Goal: Task Accomplishment & Management: Use online tool/utility

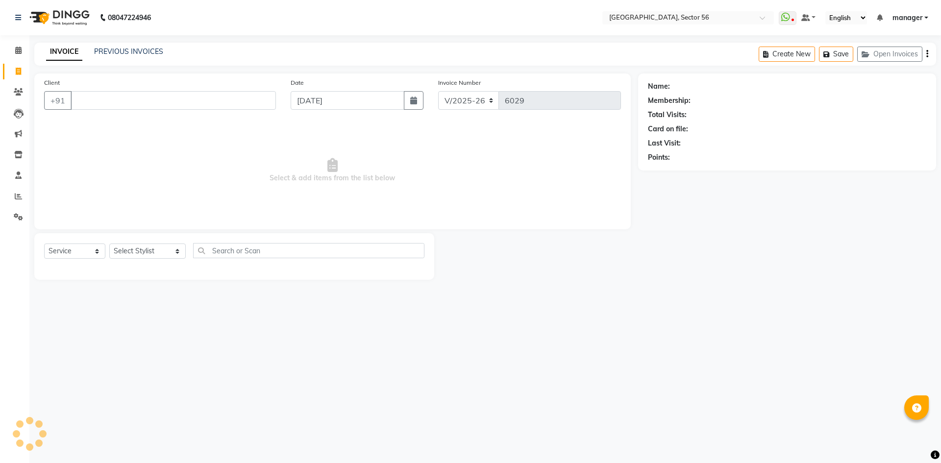
select select "5557"
select select "service"
click at [19, 196] on icon at bounding box center [18, 196] width 7 height 7
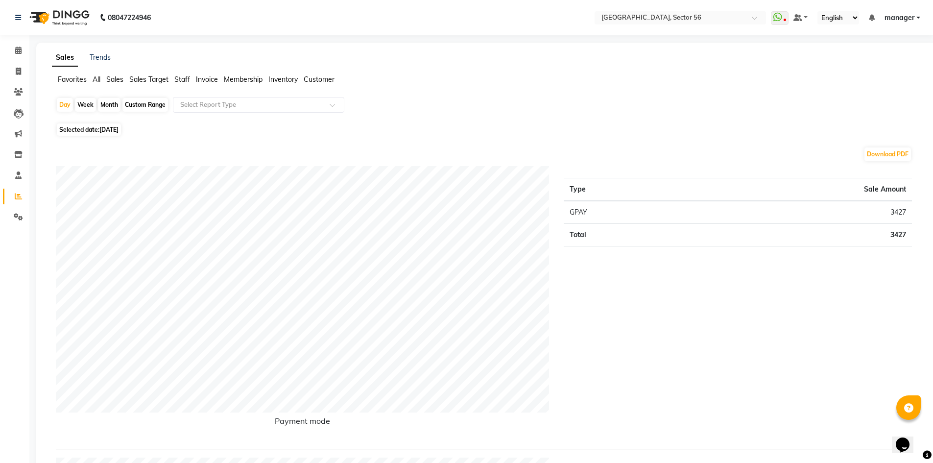
click at [109, 105] on div "Month" at bounding box center [109, 105] width 23 height 14
select select "9"
select select "2025"
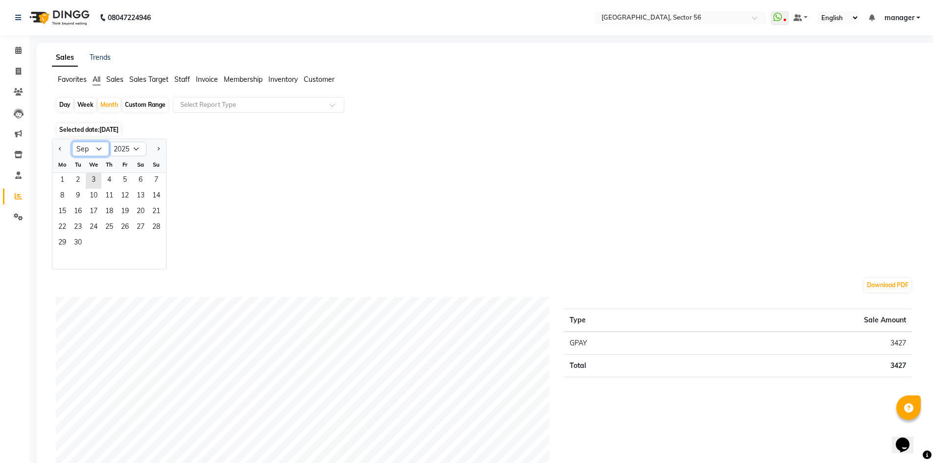
click at [100, 148] on select "Jan Feb Mar Apr May Jun [DATE] Aug Sep Oct Nov Dec" at bounding box center [90, 149] width 37 height 15
select select "8"
click at [72, 142] on select "Jan Feb Mar Apr May Jun [DATE] Aug Sep Oct Nov Dec" at bounding box center [90, 149] width 37 height 15
click at [126, 184] on span "1" at bounding box center [125, 181] width 16 height 16
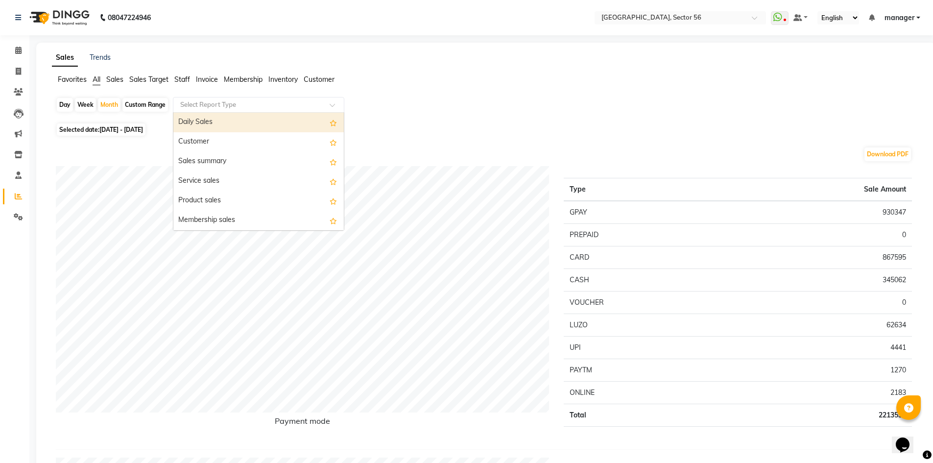
click at [245, 106] on input "text" at bounding box center [248, 105] width 141 height 10
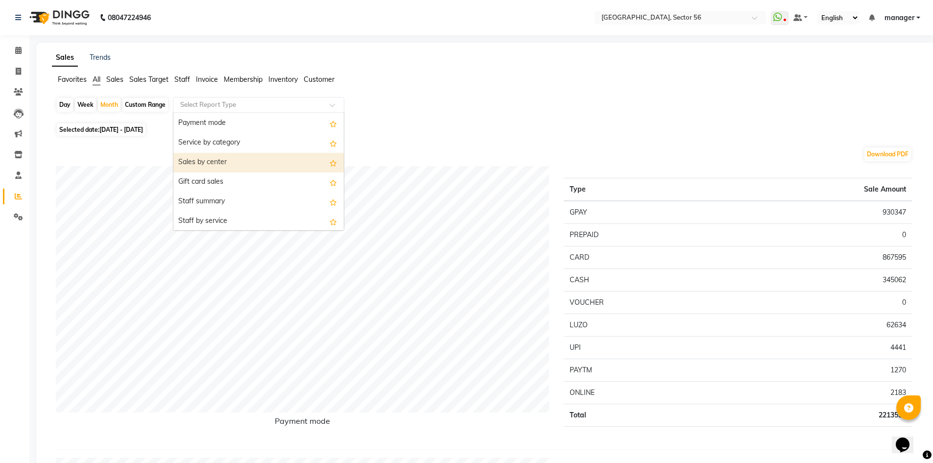
scroll to position [196, 0]
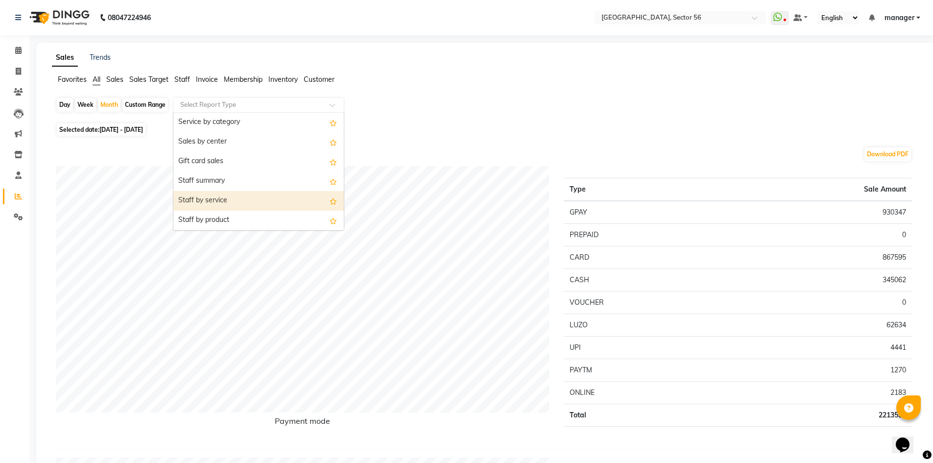
click at [270, 196] on div "Staff by service" at bounding box center [258, 201] width 171 height 20
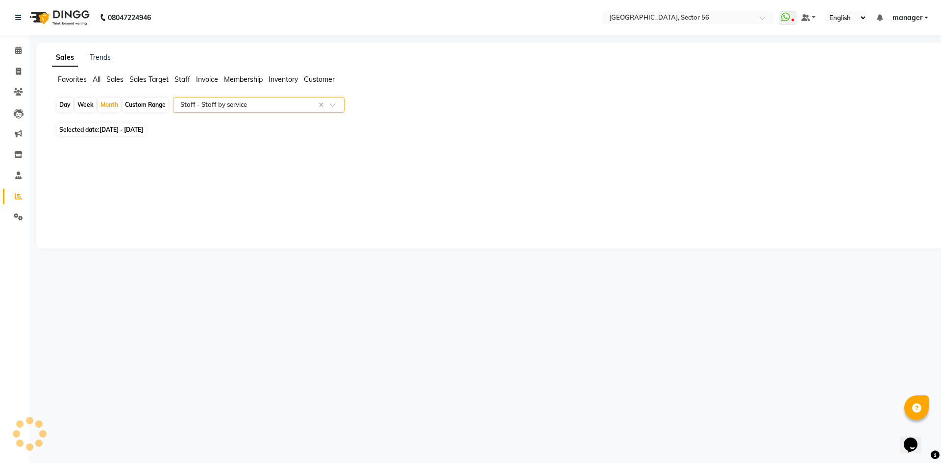
select select "full_report"
select select "csv"
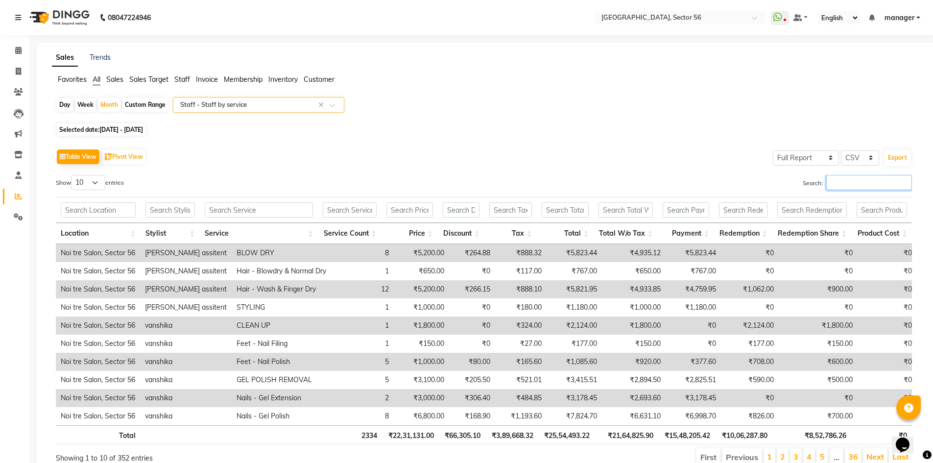
click at [827, 189] on input "Search:" at bounding box center [870, 182] width 86 height 15
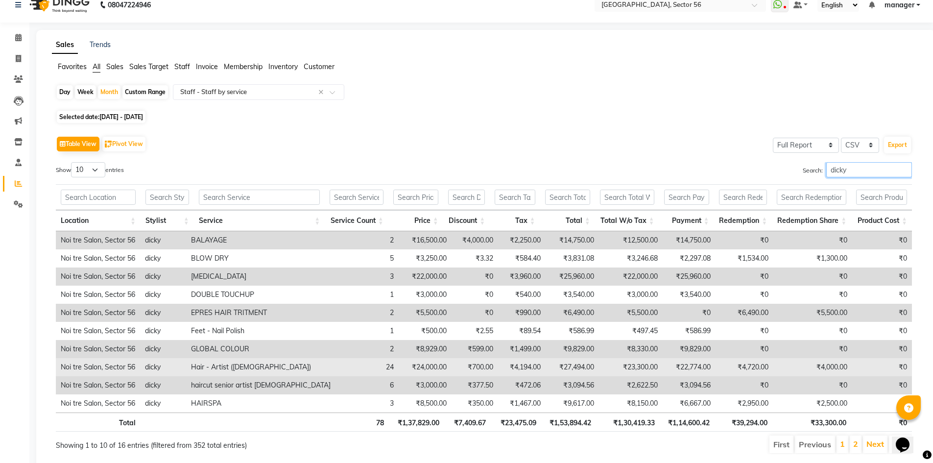
scroll to position [0, 0]
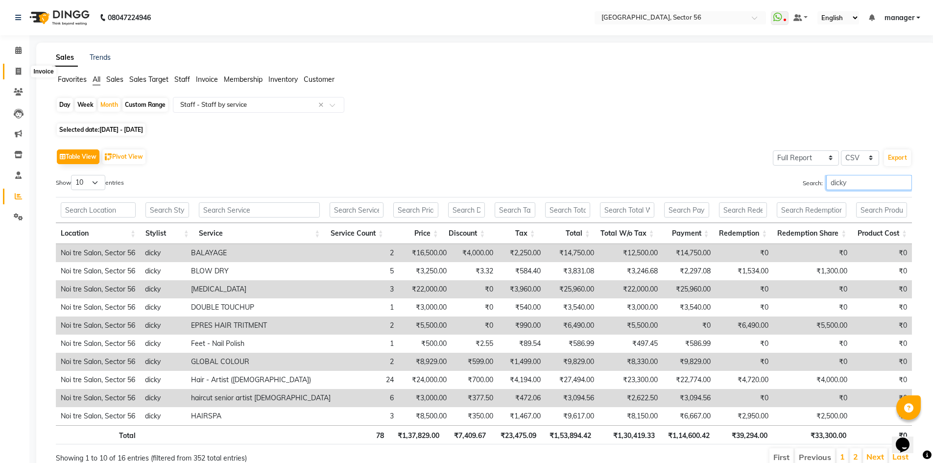
type input "dicky"
click at [64, 105] on div "Day" at bounding box center [65, 105] width 16 height 14
select select "8"
select select "2025"
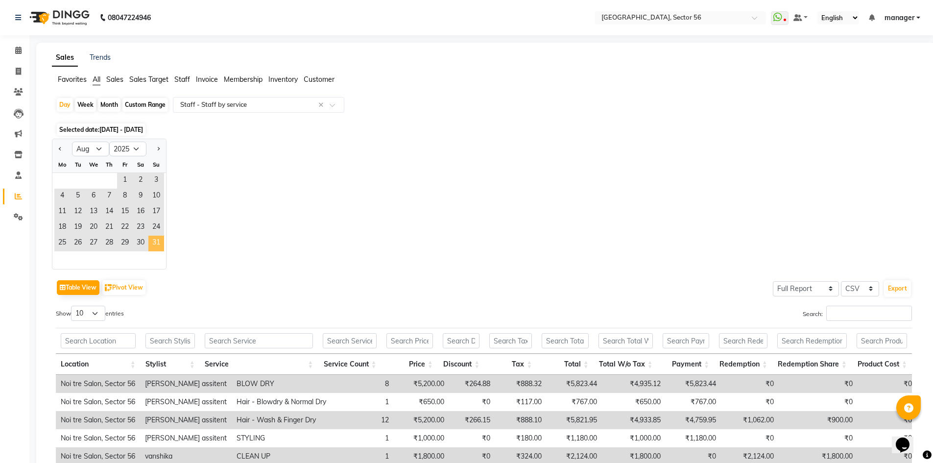
click at [153, 241] on span "31" at bounding box center [156, 244] width 16 height 16
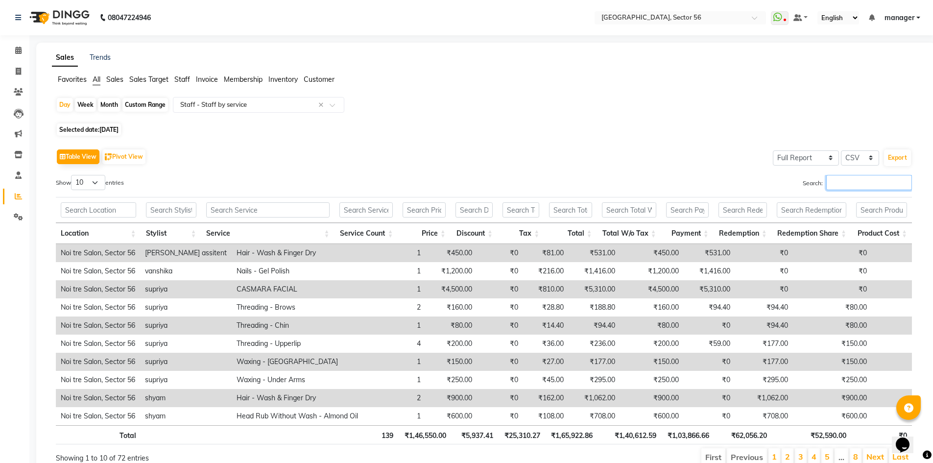
drag, startPoint x: 825, startPoint y: 181, endPoint x: 837, endPoint y: 179, distance: 12.5
click at [827, 182] on input "Search:" at bounding box center [870, 182] width 86 height 15
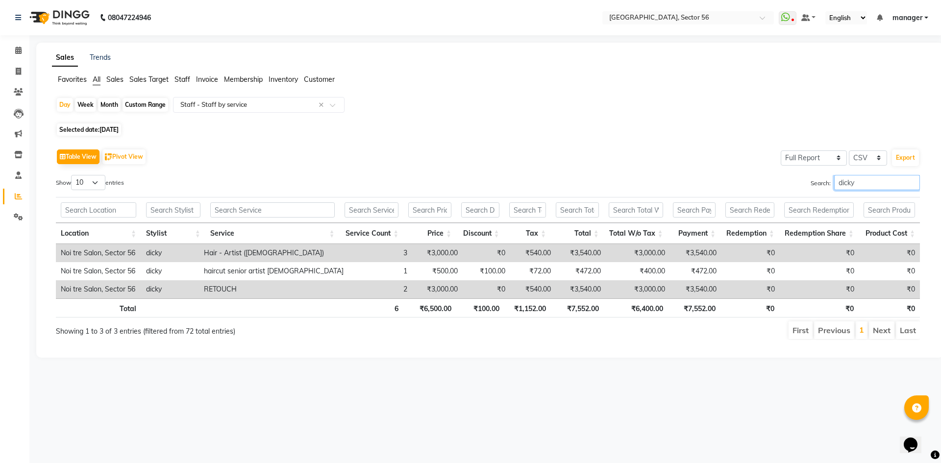
type input "dicky"
click at [104, 105] on div "Month" at bounding box center [109, 105] width 23 height 14
select select "8"
select select "2025"
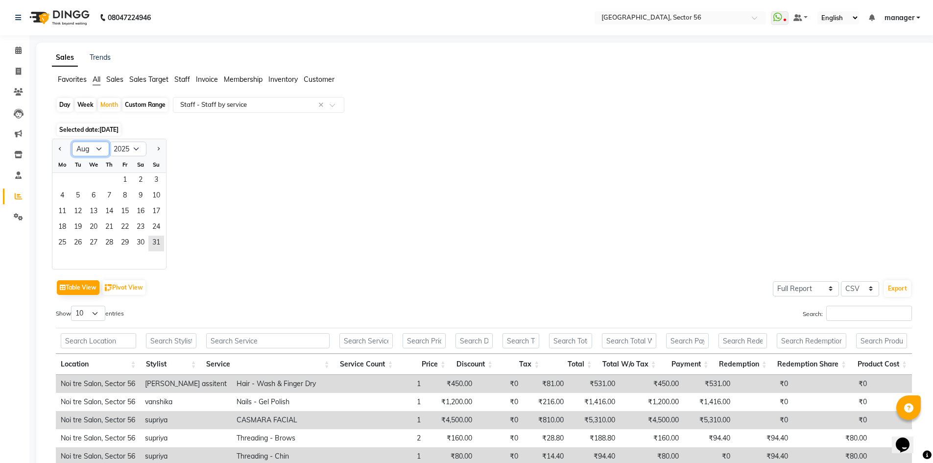
click at [100, 148] on select "Jan Feb Mar Apr May Jun [DATE] Aug Sep Oct Nov Dec" at bounding box center [90, 149] width 37 height 15
click at [72, 142] on select "Jan Feb Mar Apr May Jun [DATE] Aug Sep Oct Nov Dec" at bounding box center [90, 149] width 37 height 15
click at [100, 151] on select "Jan Feb Mar Apr May Jun [DATE] Aug Sep Oct Nov Dec" at bounding box center [90, 149] width 37 height 15
select select "8"
click at [72, 142] on select "Jan Feb Mar Apr May Jun [DATE] Aug Sep Oct Nov Dec" at bounding box center [90, 149] width 37 height 15
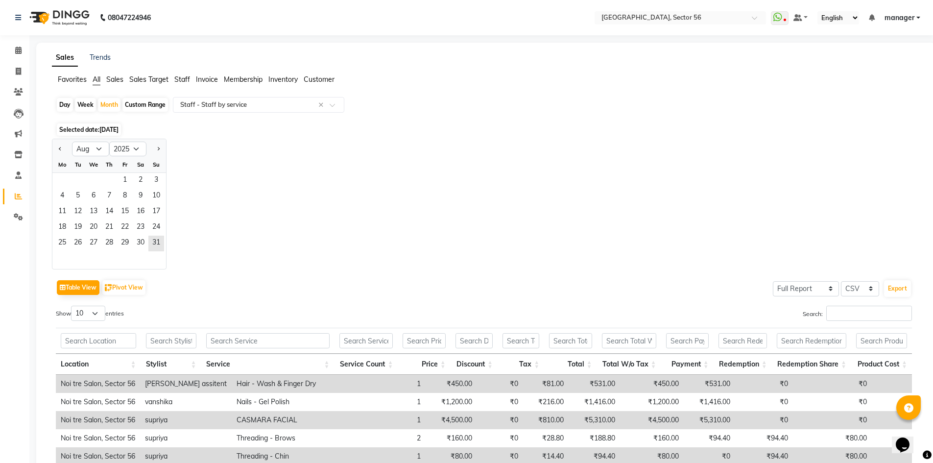
click at [120, 172] on div "Fr" at bounding box center [125, 165] width 16 height 16
click at [122, 179] on span "1" at bounding box center [125, 181] width 16 height 16
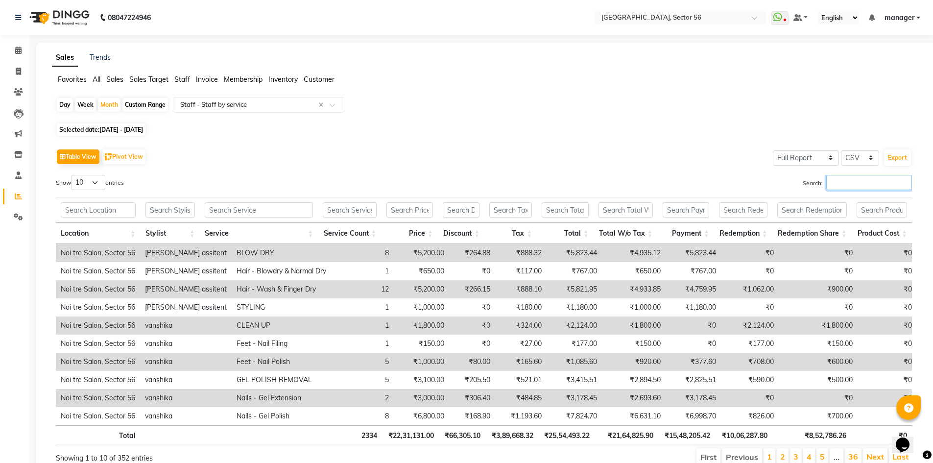
click at [827, 185] on input "Search:" at bounding box center [870, 182] width 86 height 15
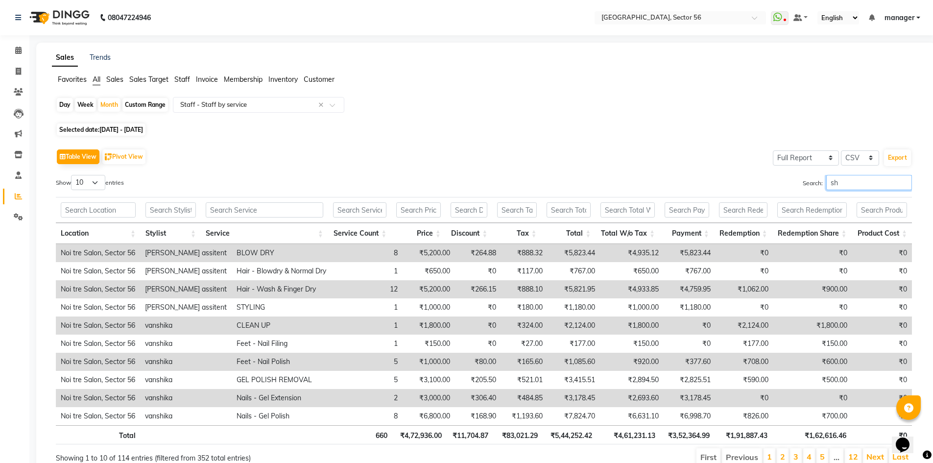
type input "s"
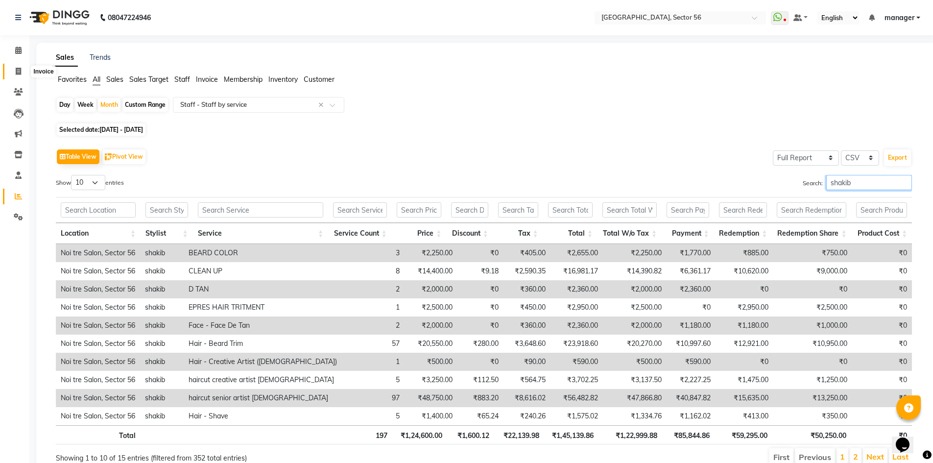
type input "shakib"
click at [18, 71] on icon at bounding box center [18, 71] width 5 height 7
select select "service"
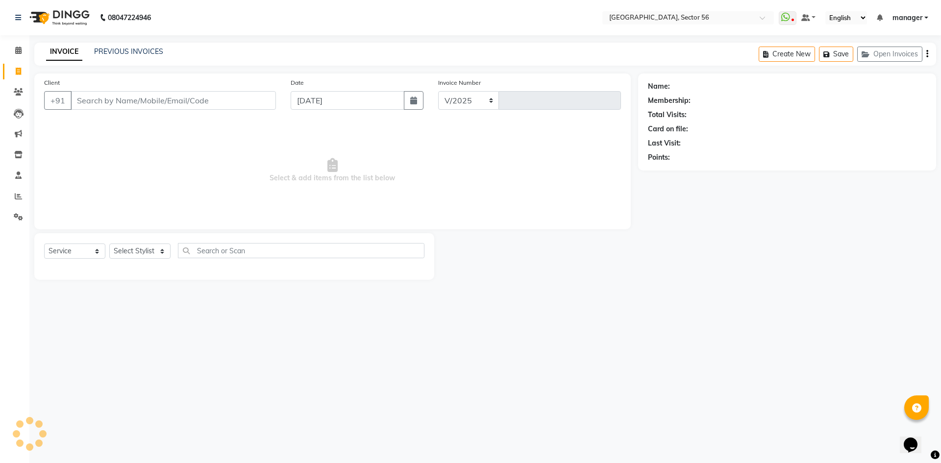
select select "5557"
type input "6029"
click at [11, 197] on span at bounding box center [18, 196] width 17 height 11
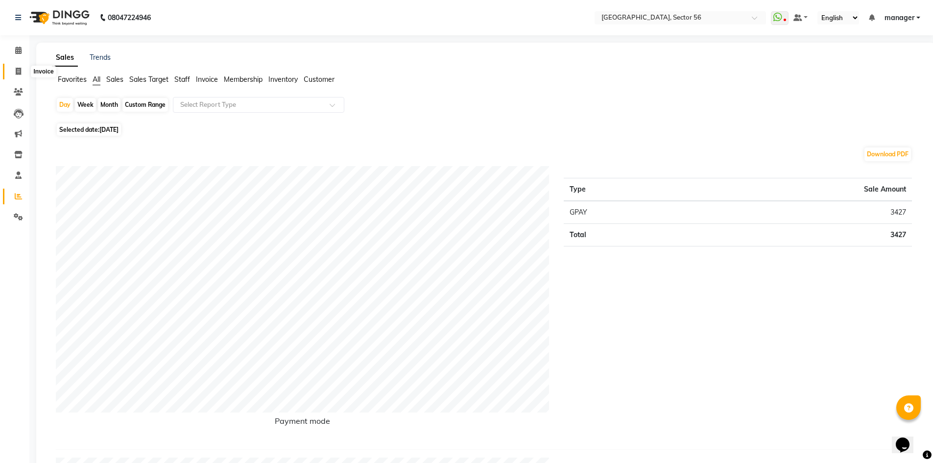
click at [13, 76] on span at bounding box center [18, 71] width 17 height 11
select select "service"
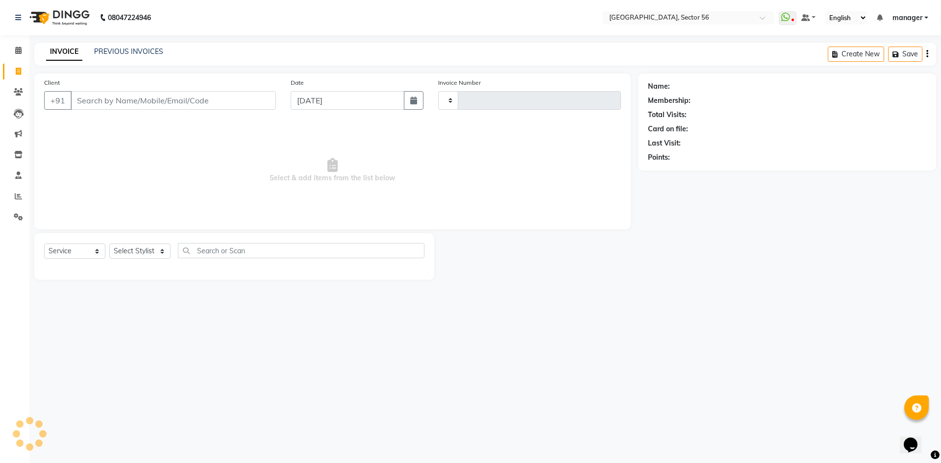
type input "6029"
select select "5557"
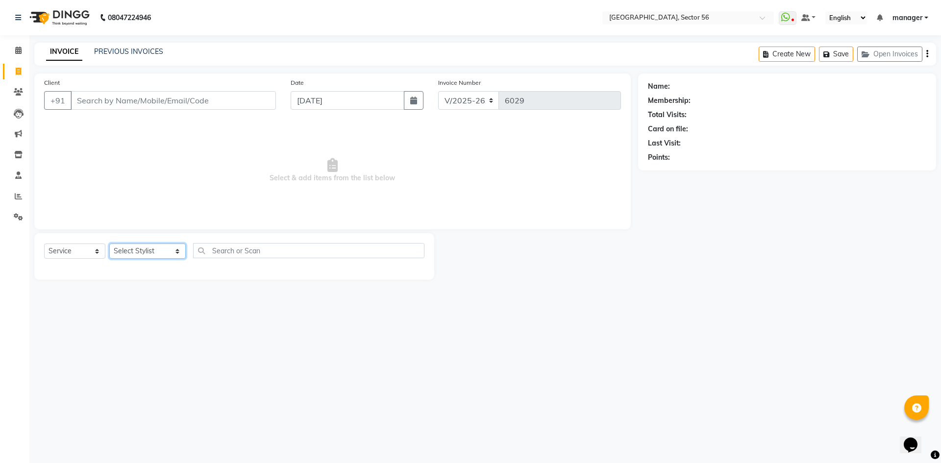
click at [153, 250] on select "Select Stylist [PERSON_NAME] [PERSON_NAME] [PERSON_NAME] MARKET STAFF amit amit…" at bounding box center [147, 251] width 76 height 15
select select "43515"
click at [109, 244] on select "Select Stylist [PERSON_NAME] [PERSON_NAME] [PERSON_NAME] MARKET STAFF amit amit…" at bounding box center [147, 251] width 76 height 15
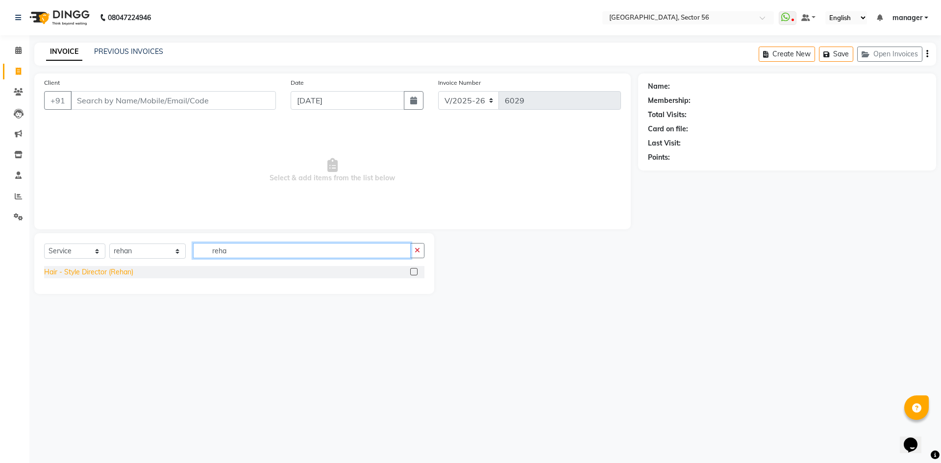
type input "reha"
click at [82, 271] on div "Hair - Style Director (Rehan)" at bounding box center [88, 272] width 89 height 10
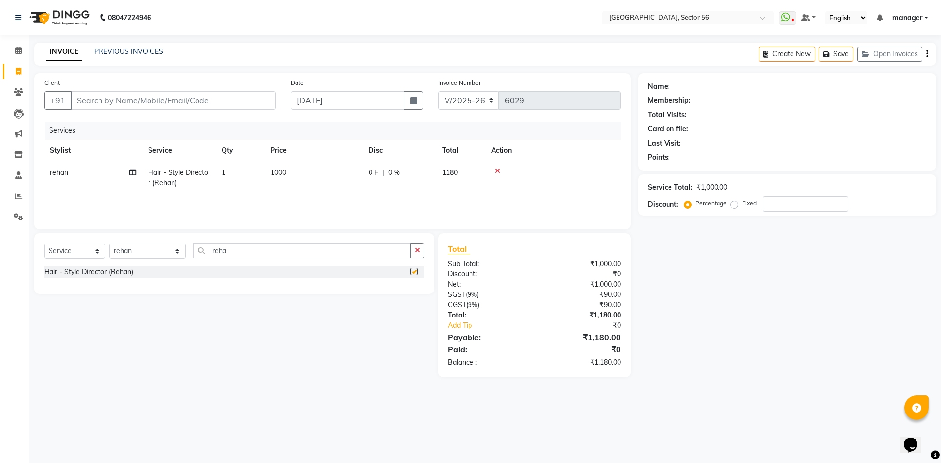
checkbox input "false"
click at [200, 98] on input "Client" at bounding box center [173, 100] width 205 height 19
type input "6"
type input "0"
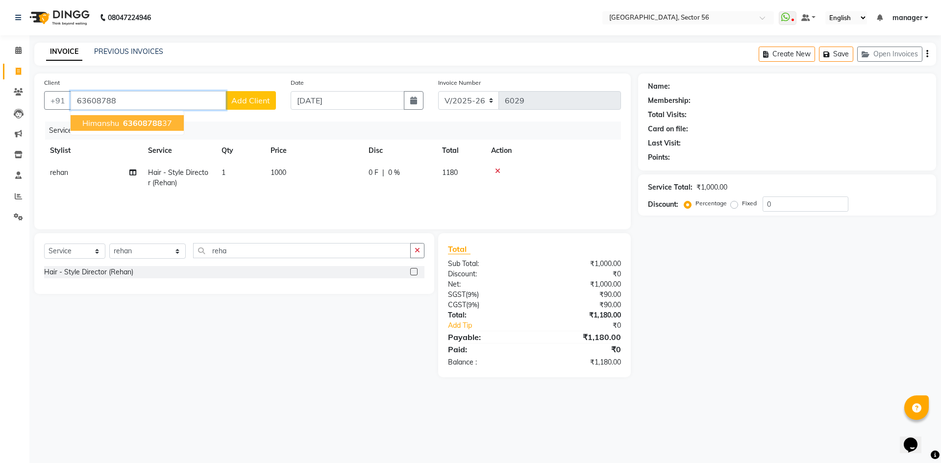
drag, startPoint x: 130, startPoint y: 120, endPoint x: 180, endPoint y: 153, distance: 60.1
click at [131, 120] on span "63608788" at bounding box center [142, 123] width 39 height 10
type input "6360878837"
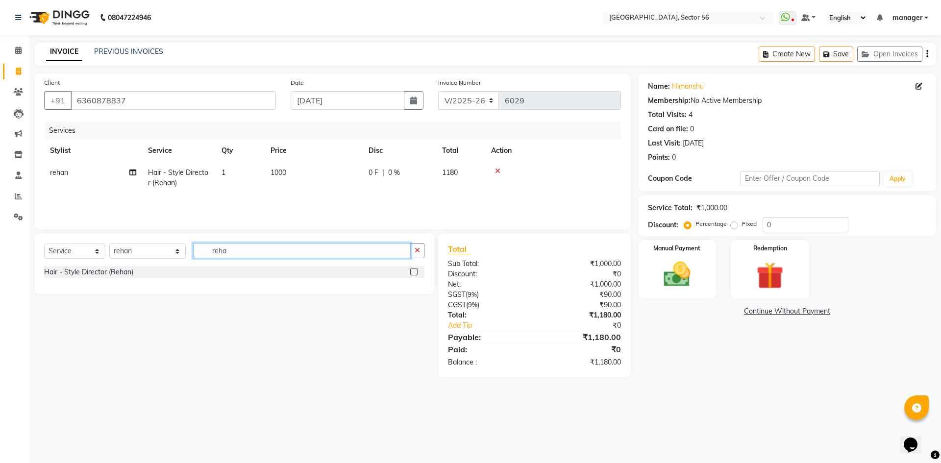
drag, startPoint x: 227, startPoint y: 250, endPoint x: 187, endPoint y: 253, distance: 40.7
click at [187, 253] on div "Select Service Product Membership Package Voucher Prepaid Gift Card Select Styl…" at bounding box center [234, 254] width 380 height 23
type input "bear"
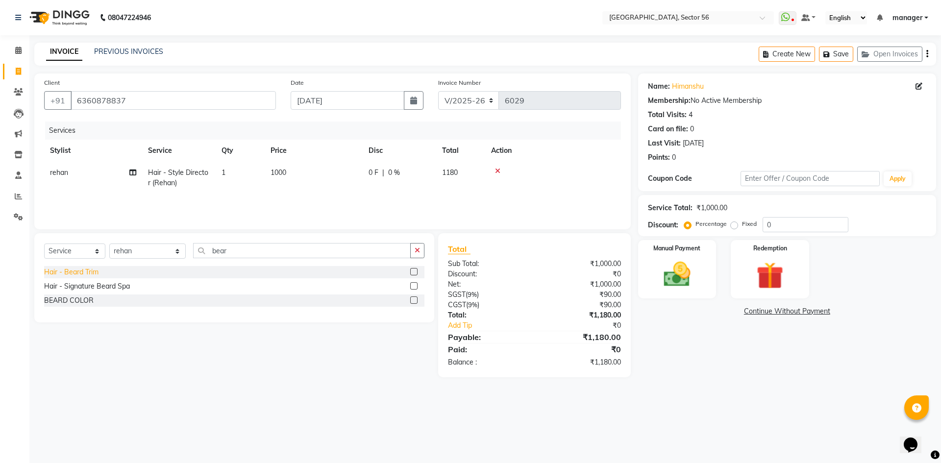
click at [89, 272] on div "Hair - Beard Trim" at bounding box center [71, 272] width 54 height 10
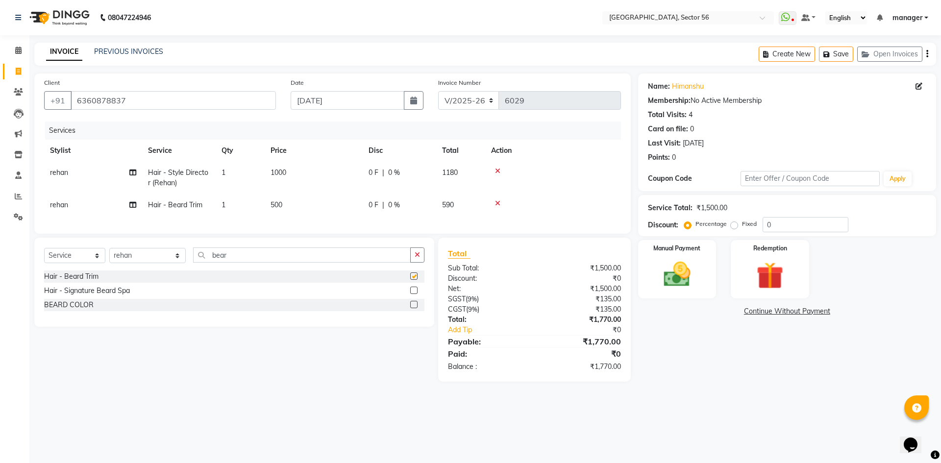
checkbox input "false"
click at [690, 267] on img at bounding box center [677, 274] width 46 height 32
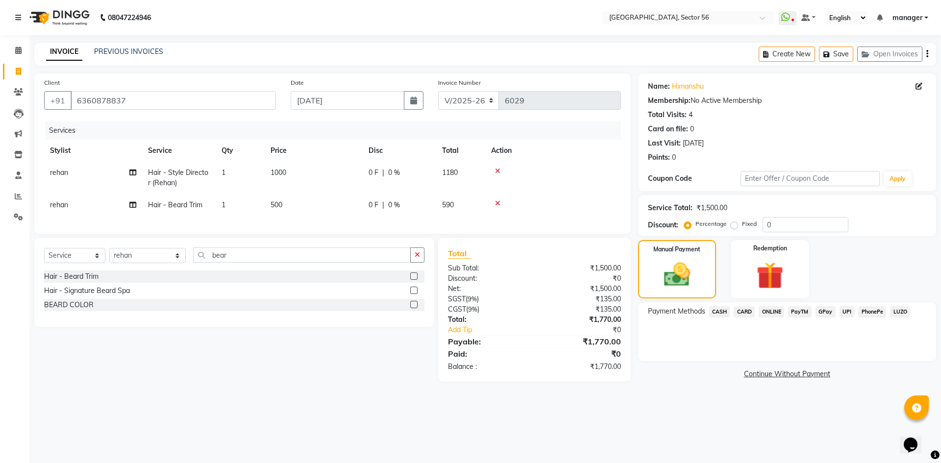
click at [831, 312] on span "GPay" at bounding box center [825, 311] width 20 height 11
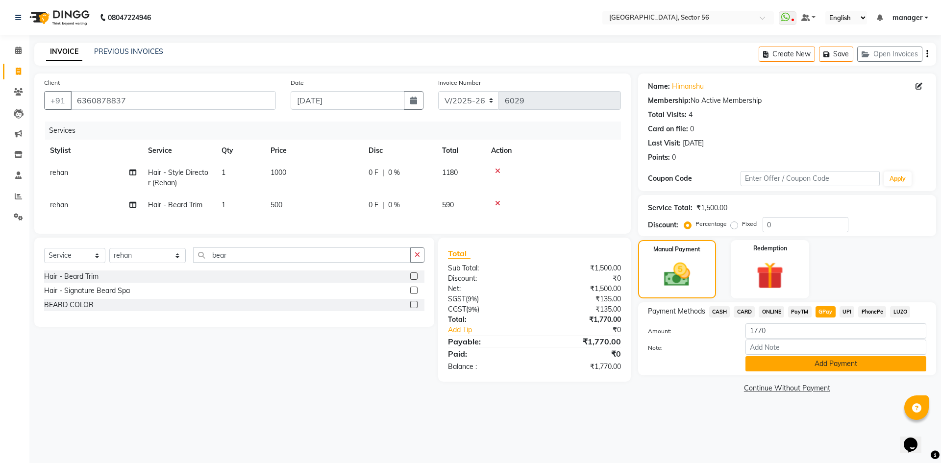
click at [821, 368] on button "Add Payment" at bounding box center [835, 363] width 181 height 15
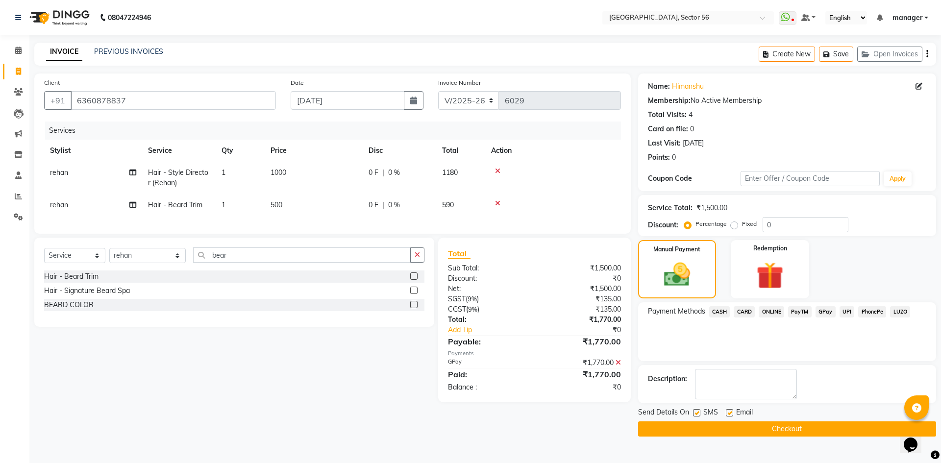
click at [670, 425] on button "Checkout" at bounding box center [787, 428] width 298 height 15
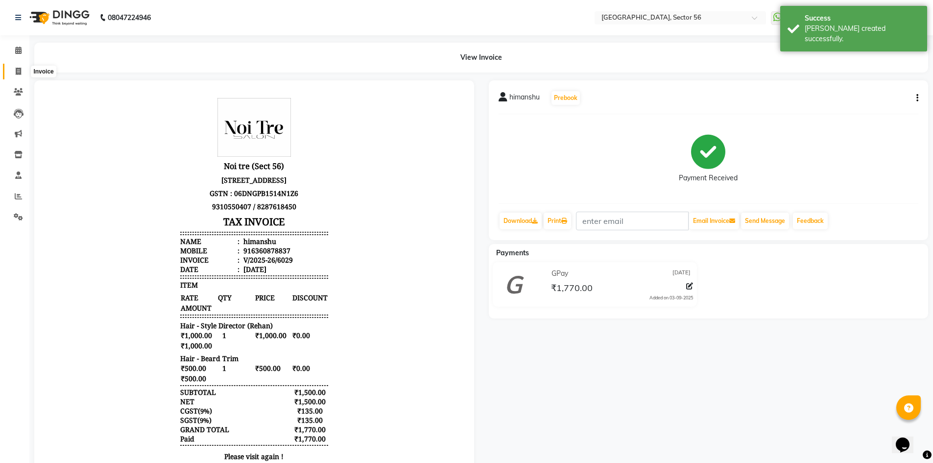
click at [19, 73] on icon at bounding box center [18, 71] width 5 height 7
select select "service"
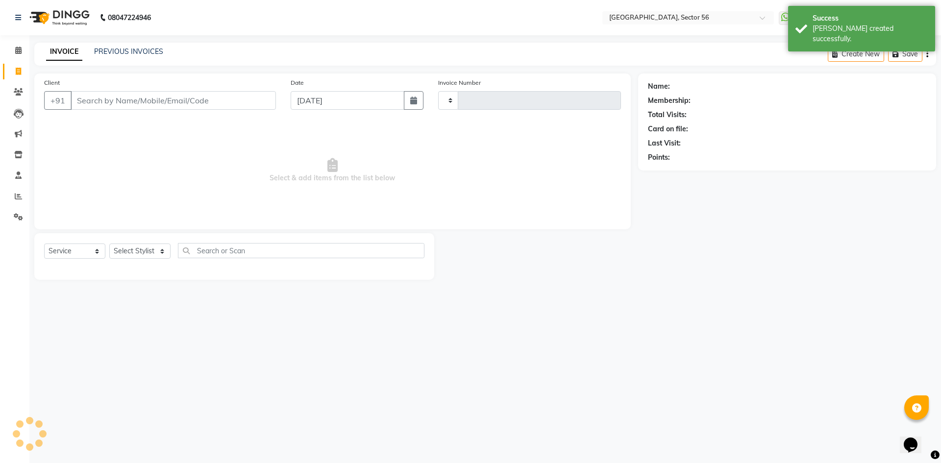
type input "6030"
select select "5557"
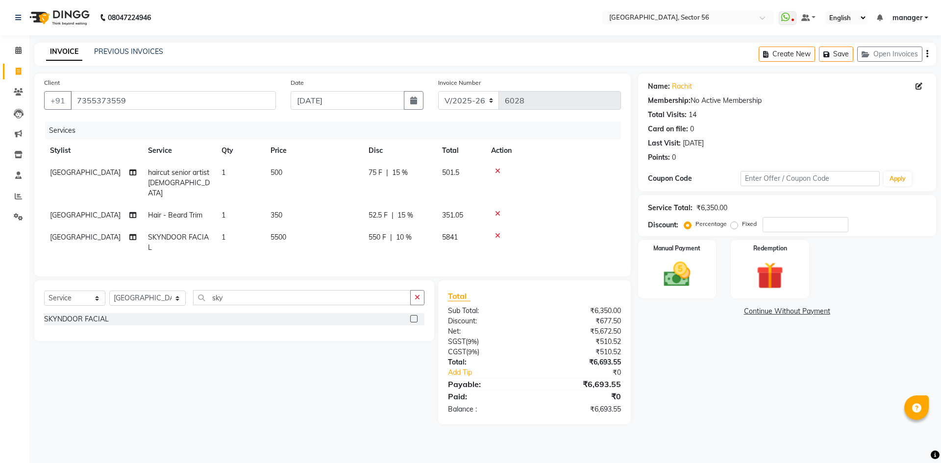
select select "5557"
select select "service"
select select "43517"
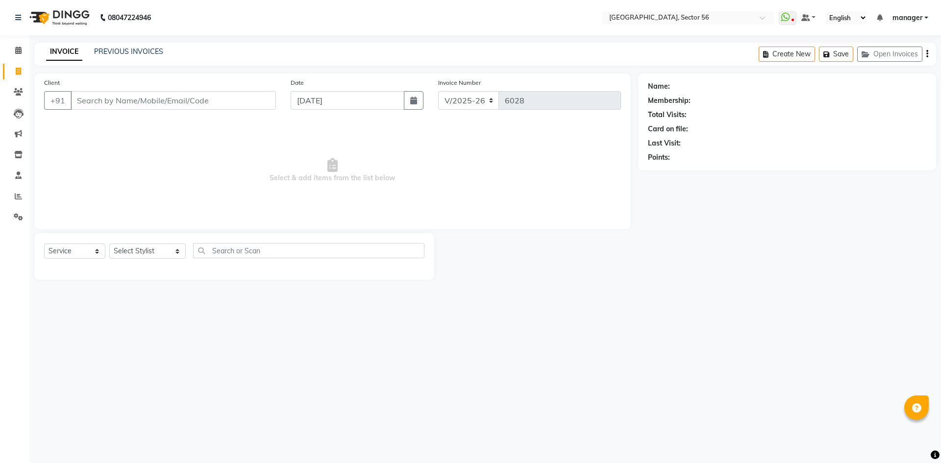
select select "5557"
select select "service"
click at [153, 96] on input "Client" at bounding box center [173, 100] width 205 height 19
